Goal: Transaction & Acquisition: Download file/media

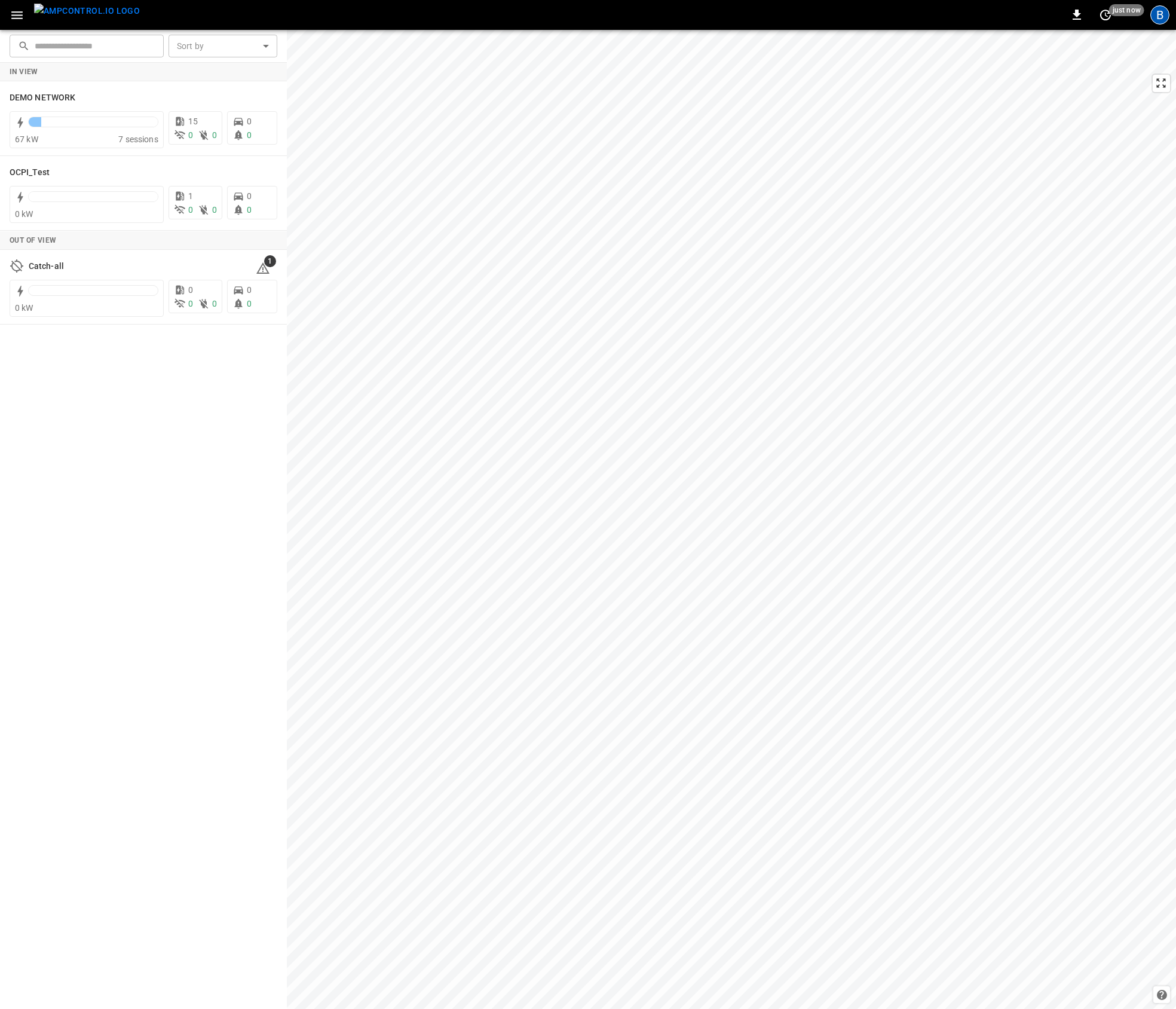
click at [1163, 18] on div "B" at bounding box center [1160, 15] width 19 height 19
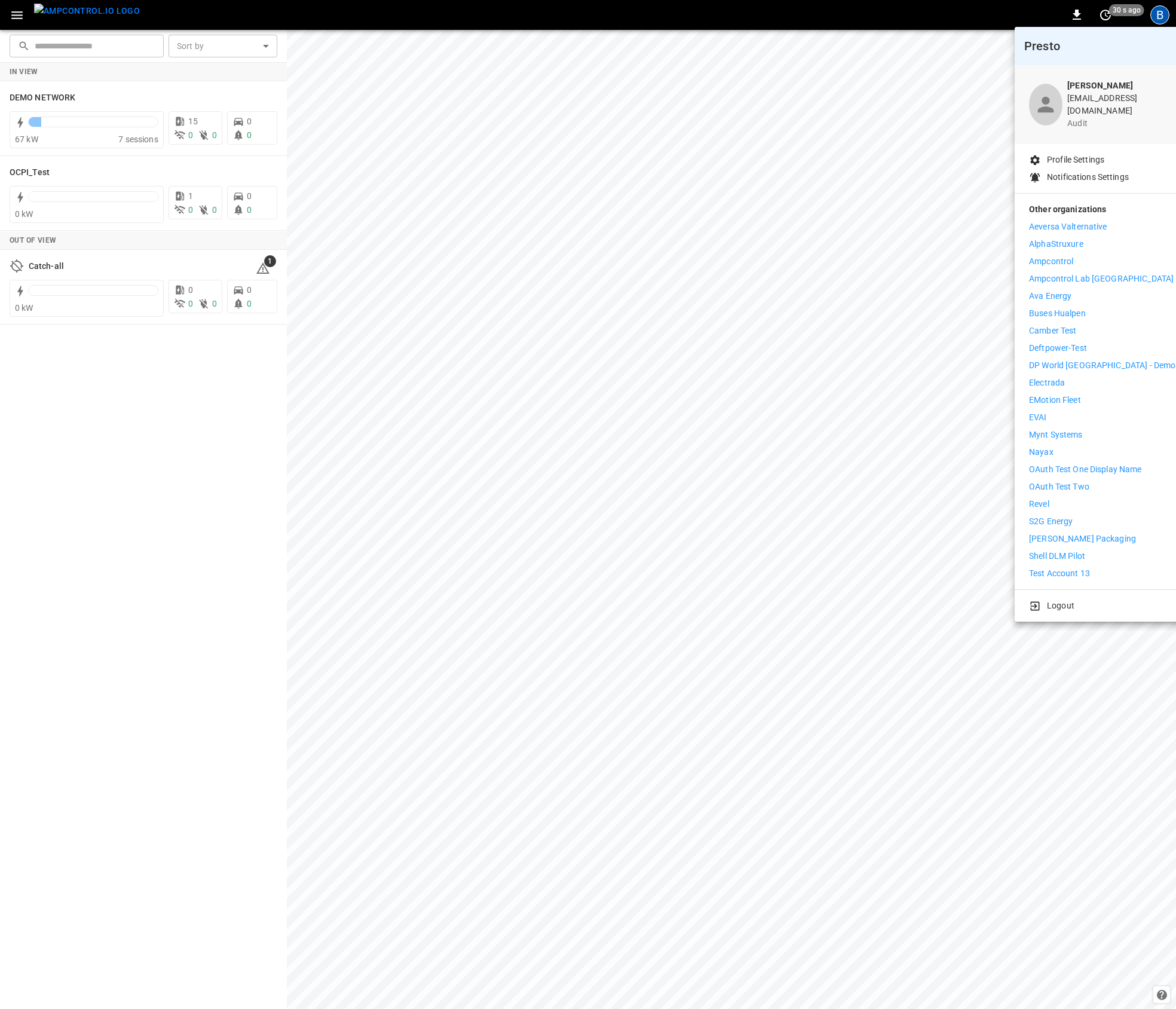
click at [1049, 498] on p "Revel" at bounding box center [1039, 504] width 20 height 13
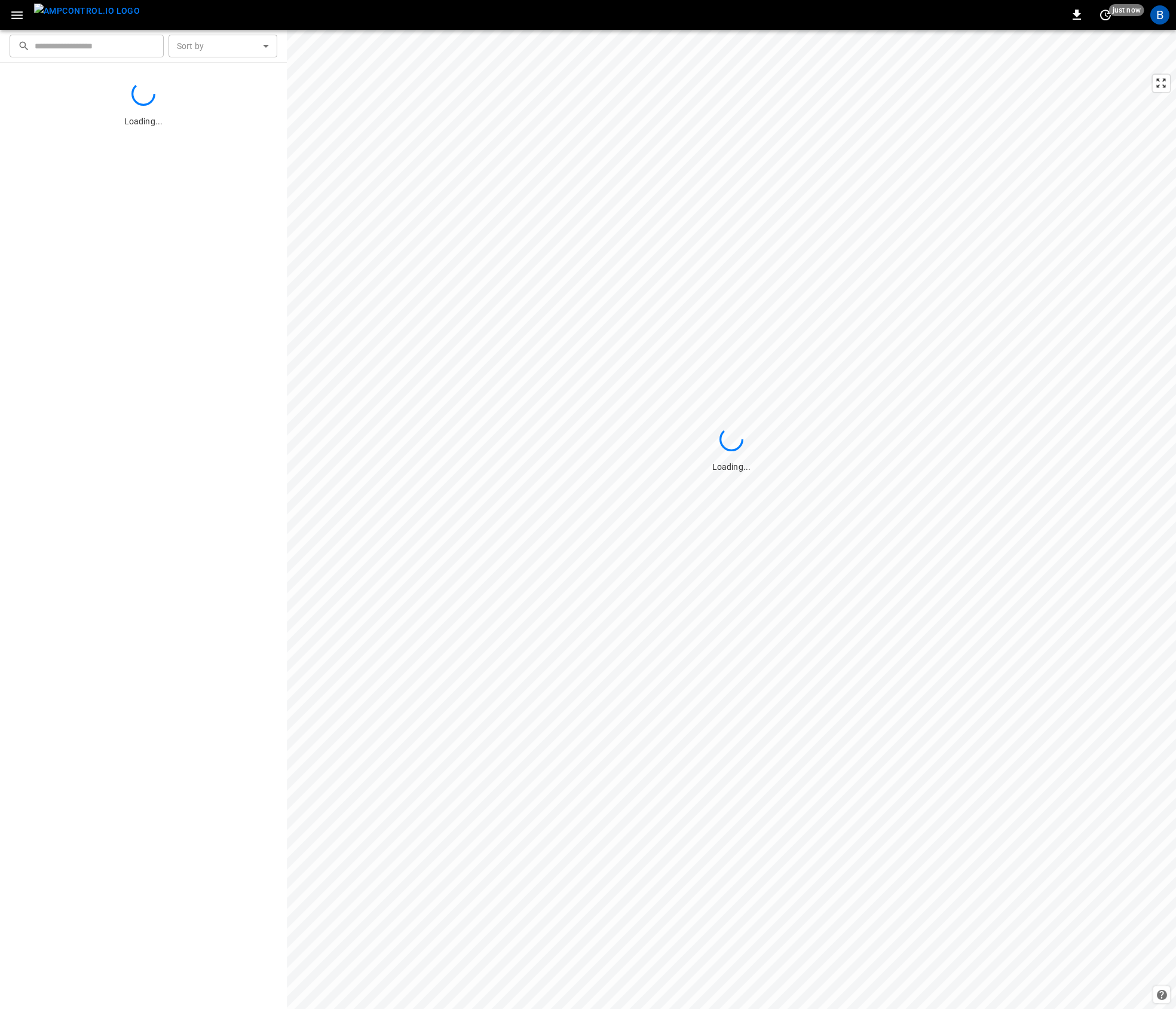
click at [18, 20] on icon "button" at bounding box center [17, 16] width 15 height 15
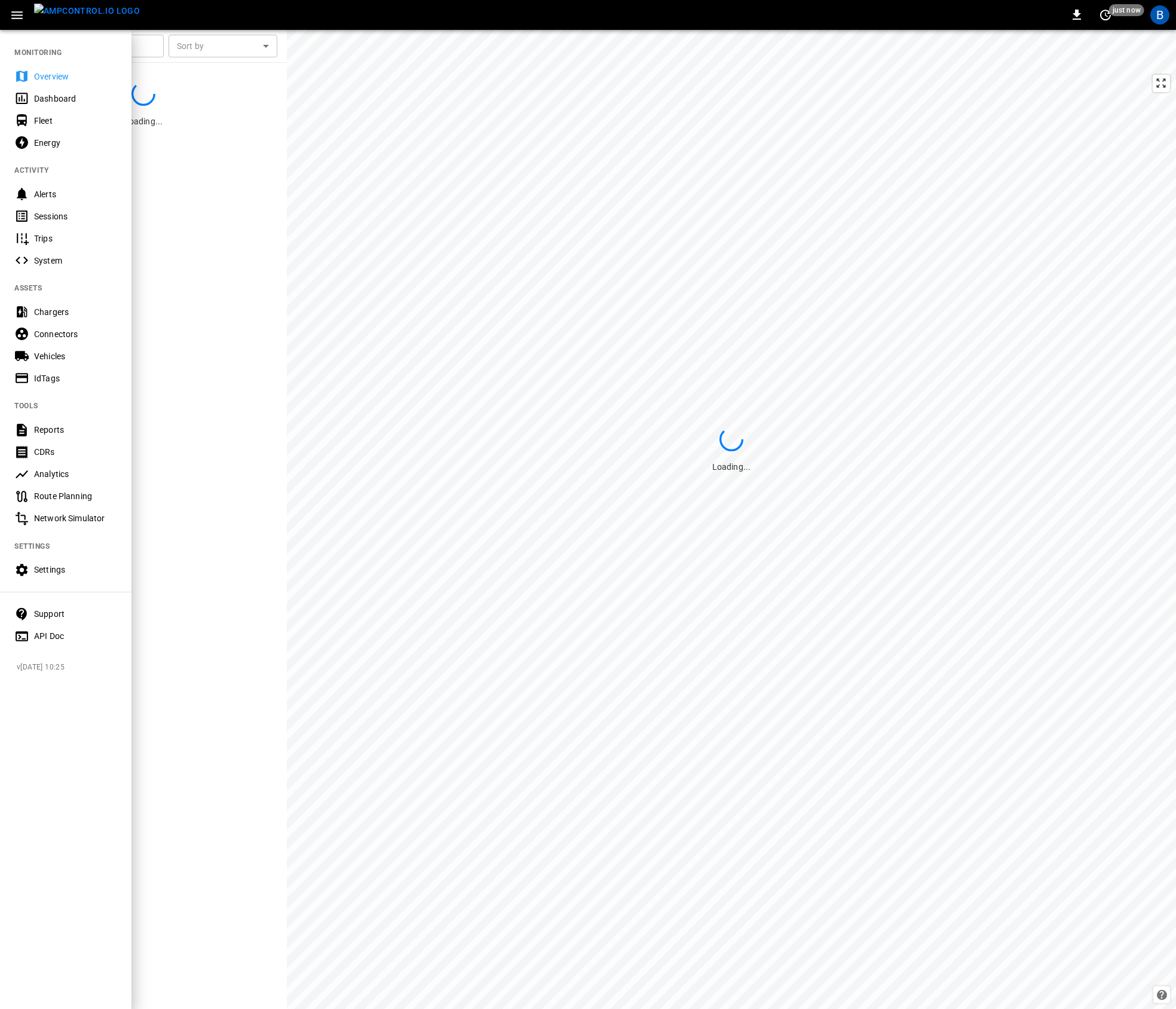
click at [71, 438] on div "Reports" at bounding box center [65, 430] width 131 height 22
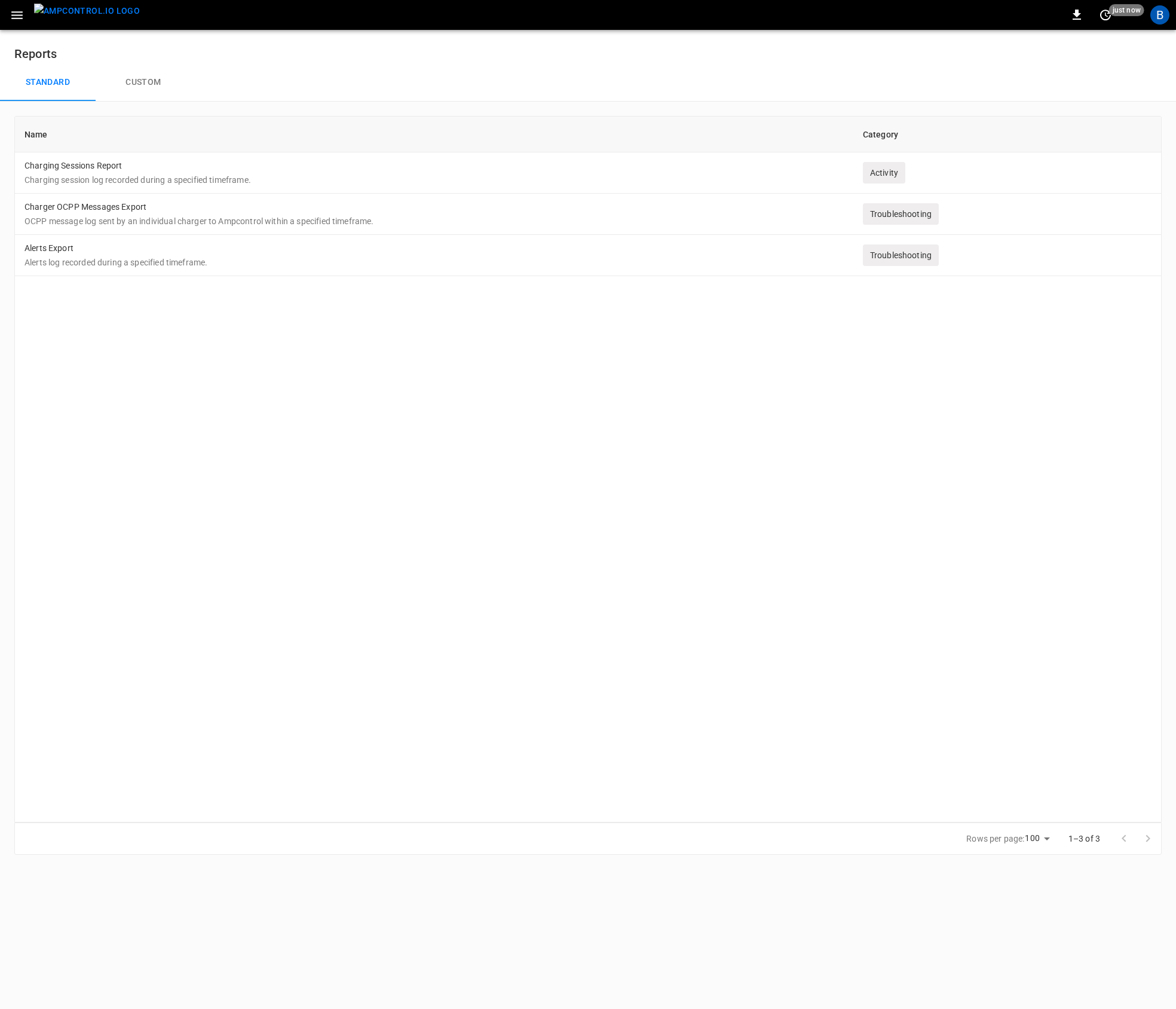
click at [135, 78] on button "Custom" at bounding box center [144, 82] width 96 height 38
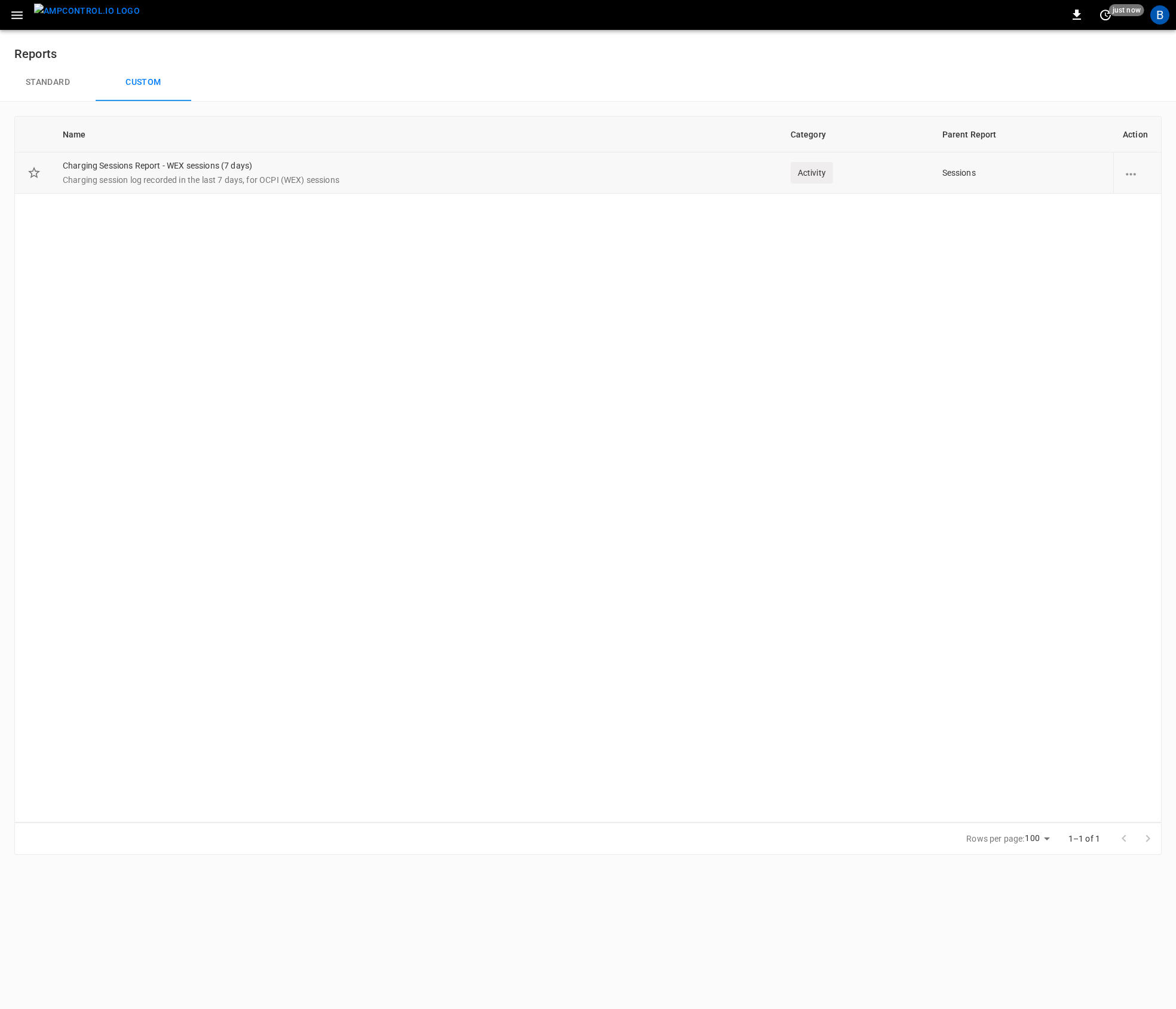
click at [428, 160] on td "Charging Sessions Report - WEX sessions (7 days) Charging session log recorded …" at bounding box center [417, 173] width 728 height 41
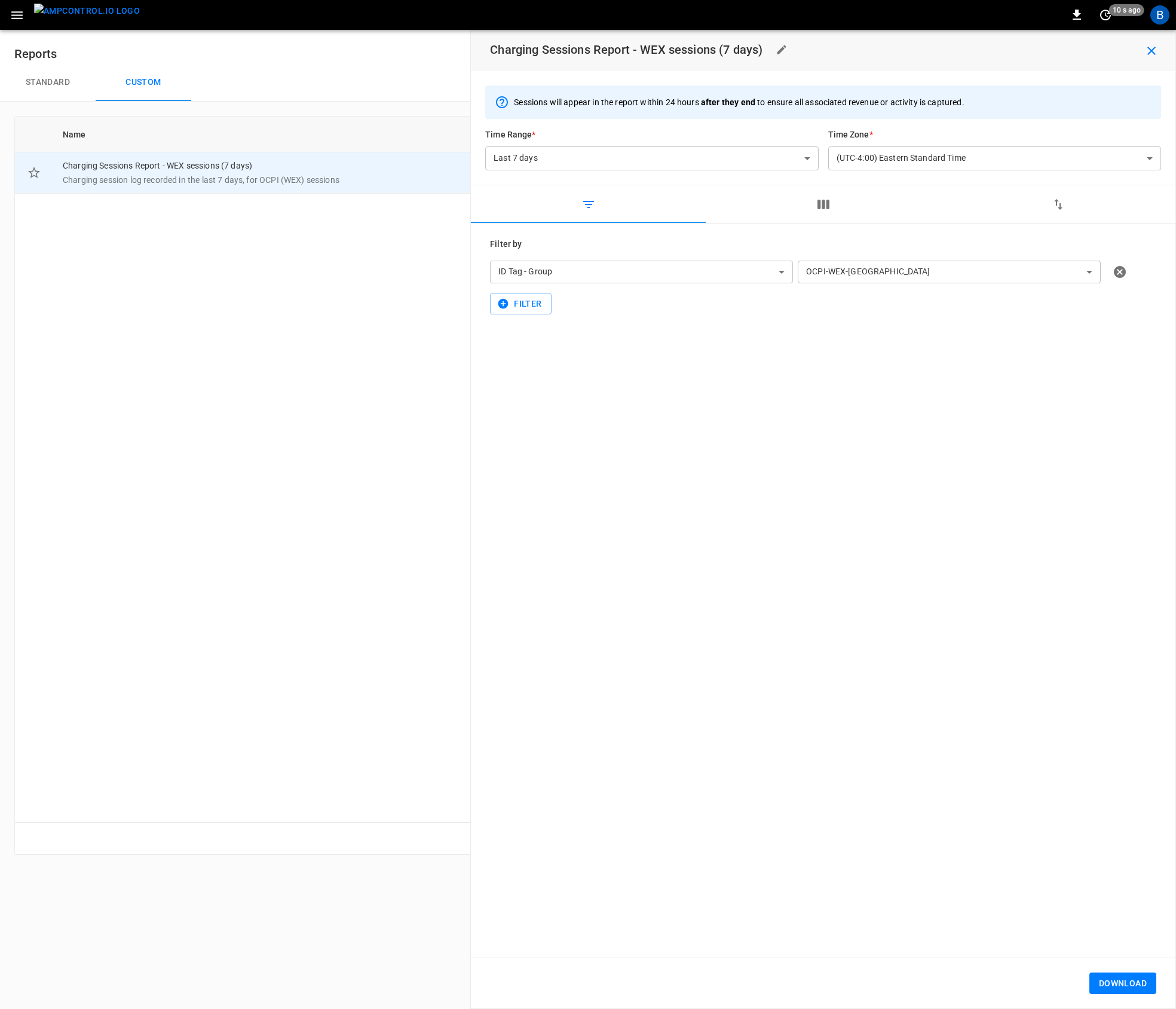
click at [1116, 983] on button "Download" at bounding box center [1123, 983] width 67 height 22
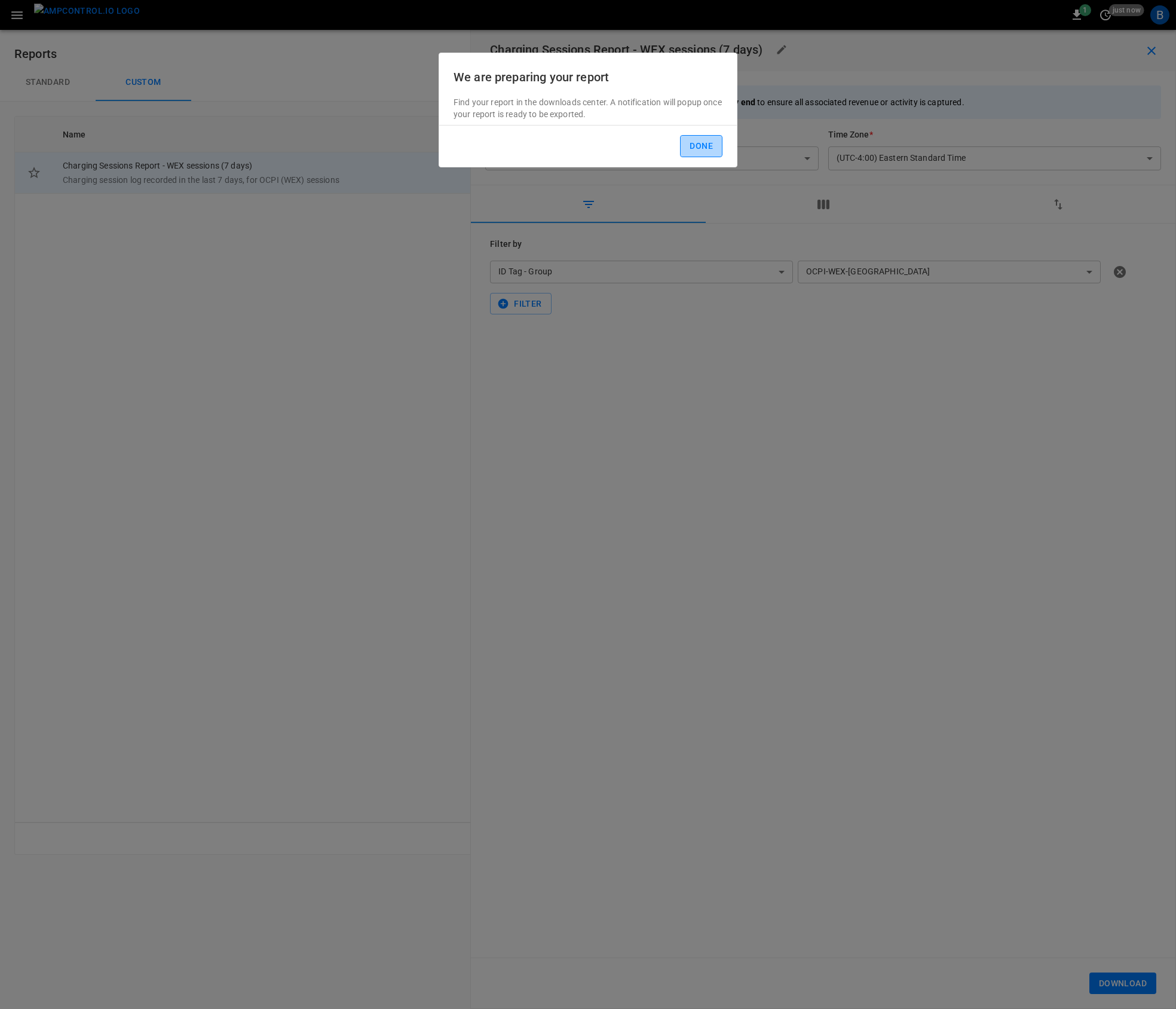
click at [707, 152] on button "Done" at bounding box center [701, 146] width 42 height 22
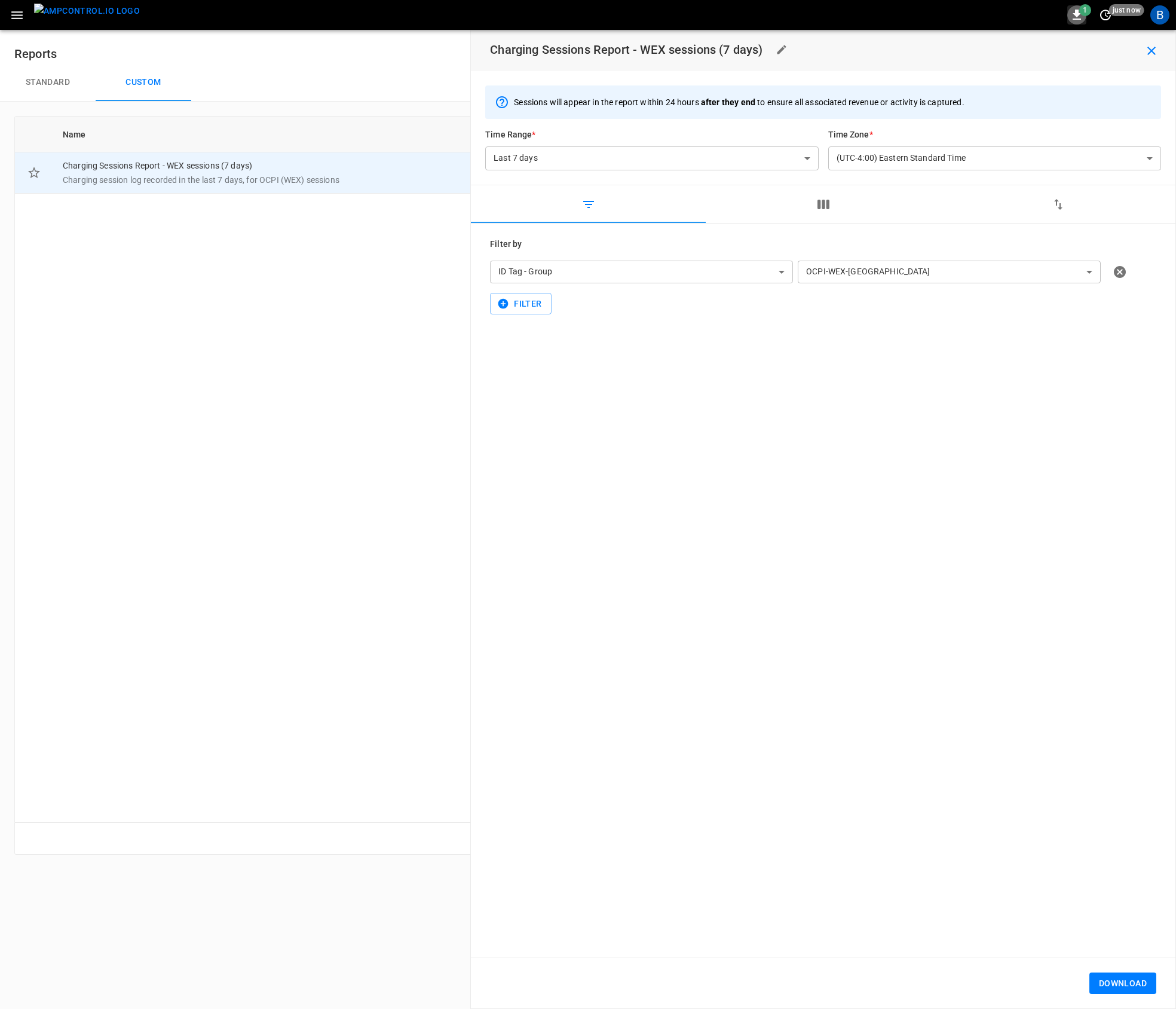
click at [1078, 9] on icon "button" at bounding box center [1077, 14] width 8 height 10
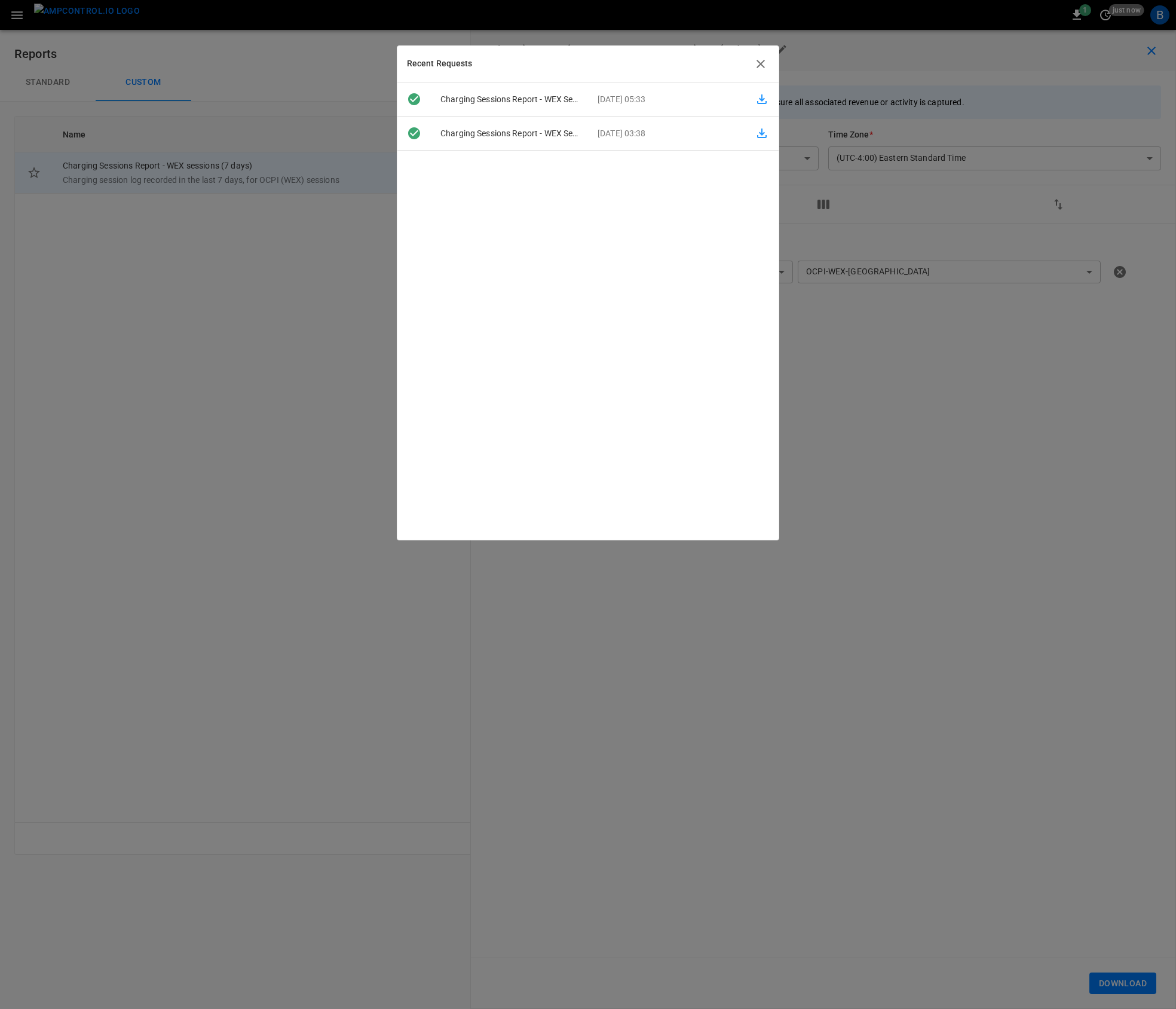
click at [755, 98] on icon "button" at bounding box center [761, 98] width 14 height 14
click at [1006, 509] on div at bounding box center [588, 504] width 1176 height 1009
